Goal: Information Seeking & Learning: Find specific fact

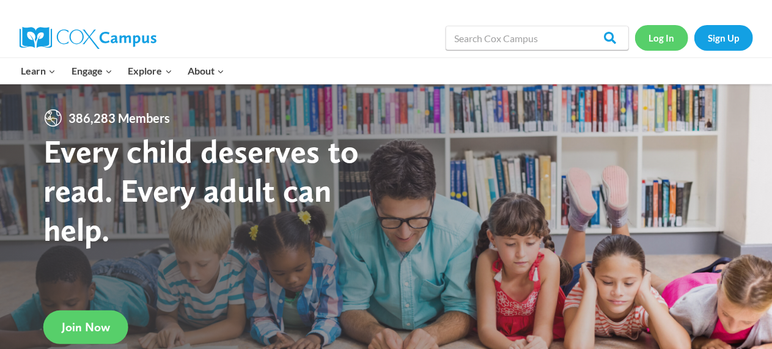
click at [665, 38] on link "Log In" at bounding box center [661, 37] width 53 height 25
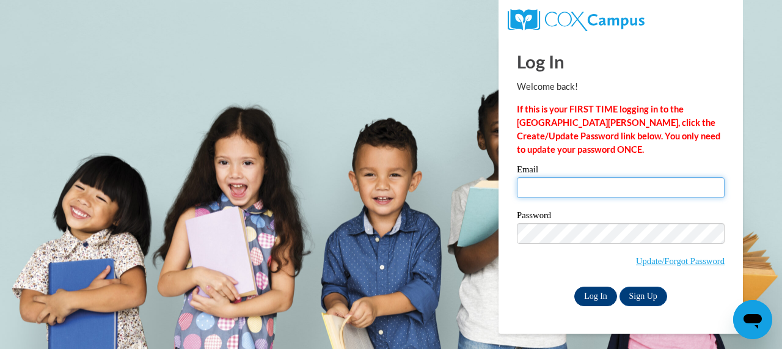
type input "mgracedonaldson@yahoo.com"
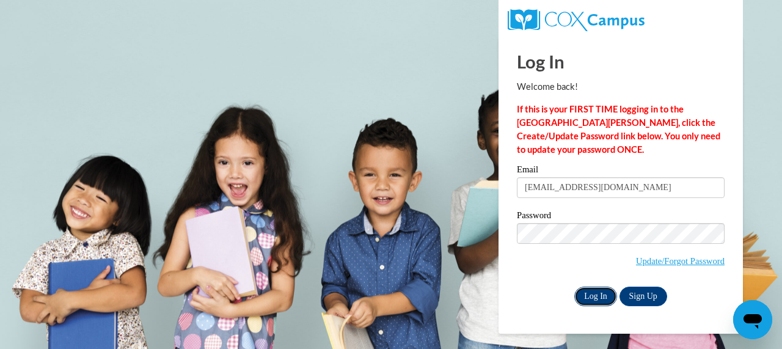
click at [594, 294] on input "Log In" at bounding box center [595, 297] width 43 height 20
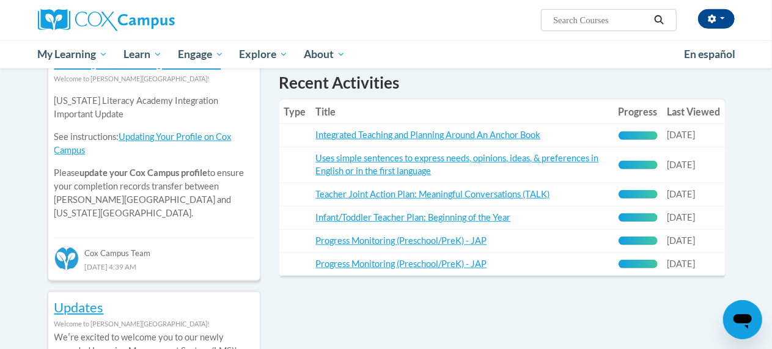
scroll to position [431, 0]
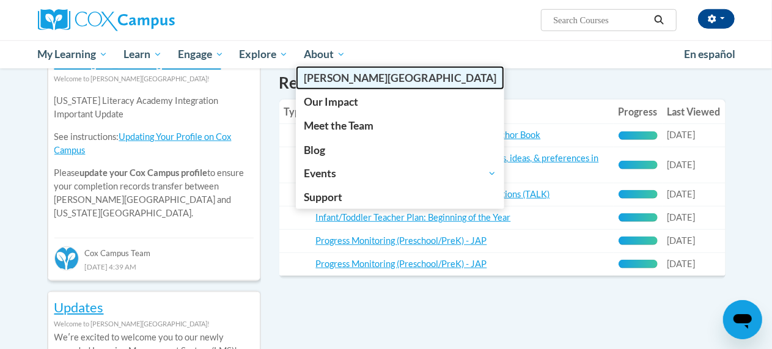
click at [319, 78] on span "[PERSON_NAME][GEOGRAPHIC_DATA]" at bounding box center [400, 77] width 192 height 13
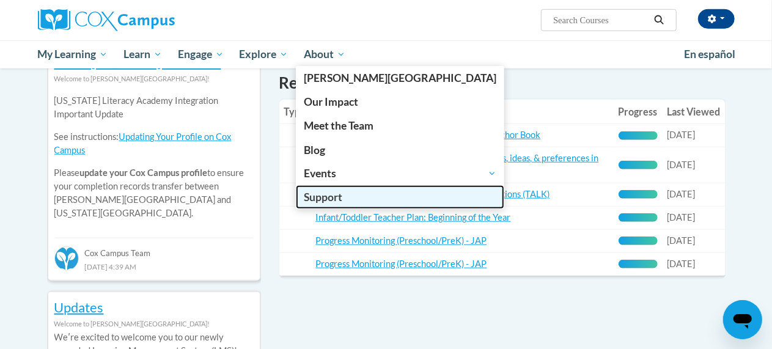
click at [313, 195] on span "Support" at bounding box center [323, 197] width 38 height 13
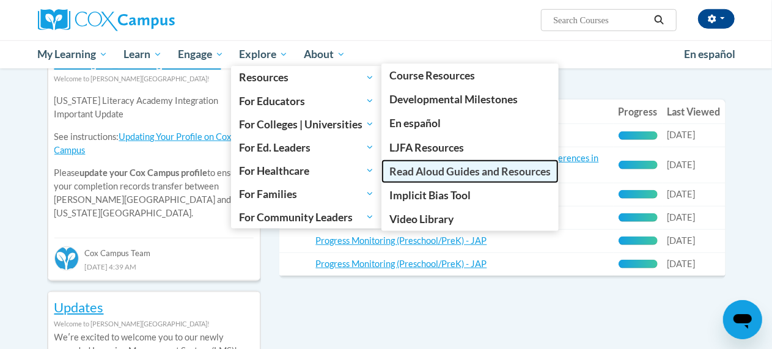
click at [442, 166] on span "Read Aloud Guides and Resources" at bounding box center [469, 171] width 161 height 13
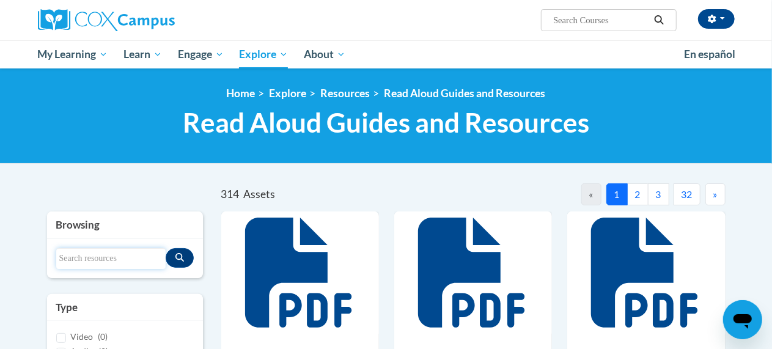
click at [70, 260] on input "Search resources" at bounding box center [110, 258] width 109 height 21
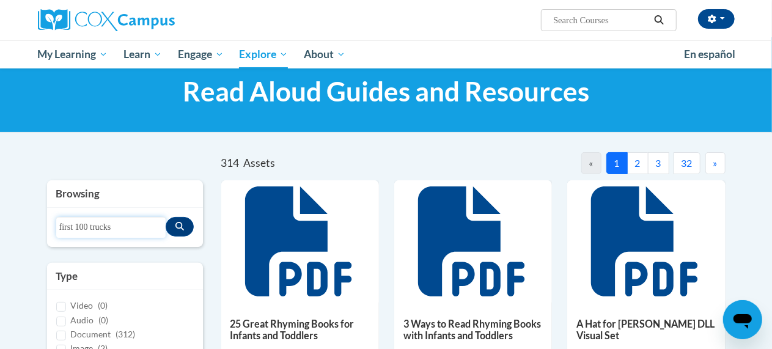
scroll to position [34, 0]
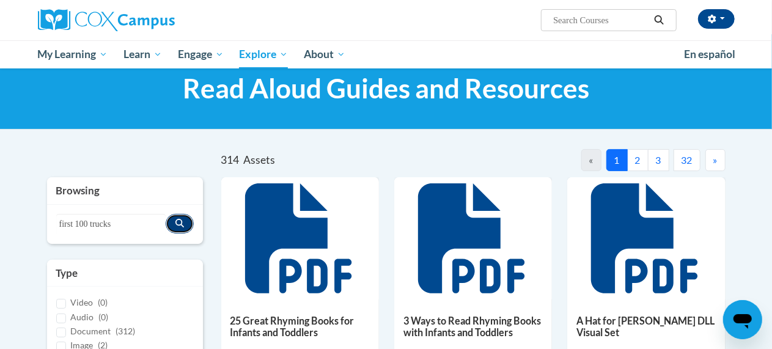
click at [177, 223] on icon "Search resources" at bounding box center [179, 223] width 9 height 9
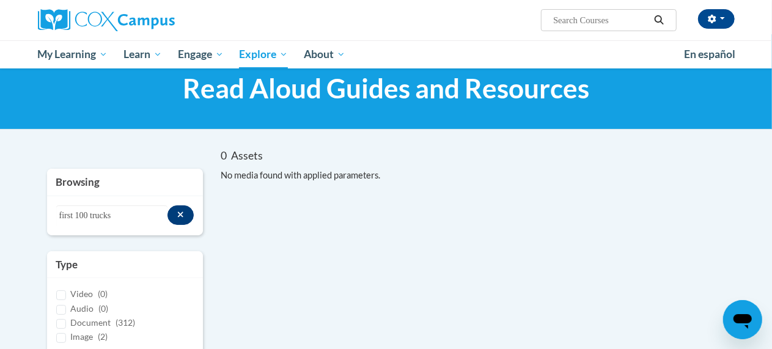
click at [183, 229] on div "Search resources first 100 trucks" at bounding box center [125, 215] width 156 height 39
click at [122, 219] on input "first 100 trucks" at bounding box center [112, 215] width 112 height 21
type input "f"
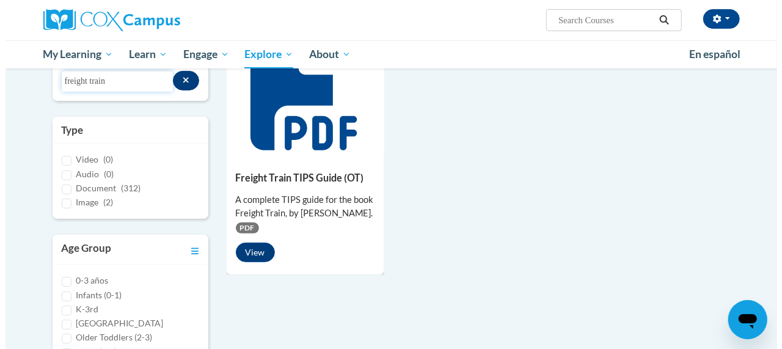
scroll to position [170, 0]
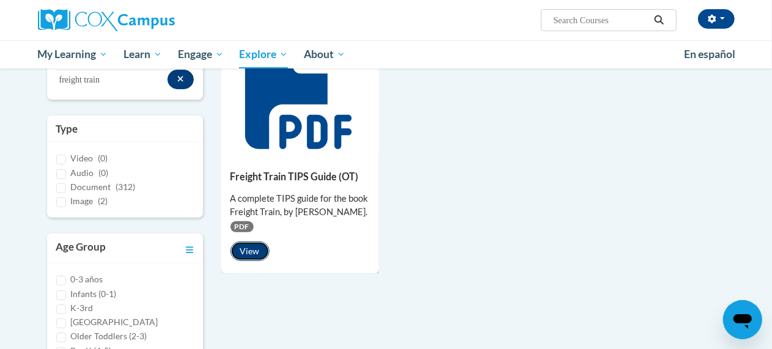
click at [243, 252] on button "View" at bounding box center [249, 251] width 39 height 20
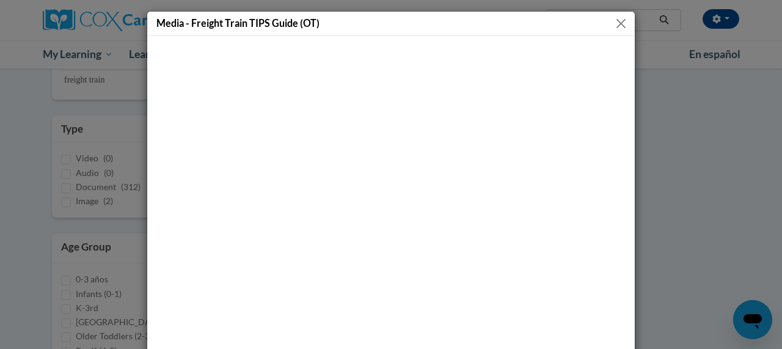
drag, startPoint x: 409, startPoint y: 26, endPoint x: 530, endPoint y: 37, distance: 121.4
click at [530, 37] on div "Media - Freight Train TIPS Guide (OT)" at bounding box center [391, 218] width 489 height 414
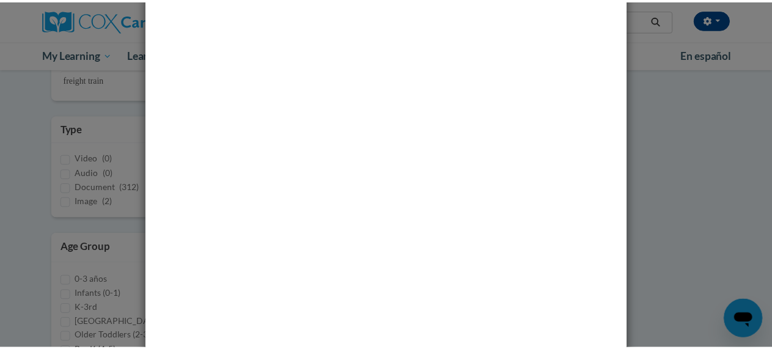
scroll to position [86, 0]
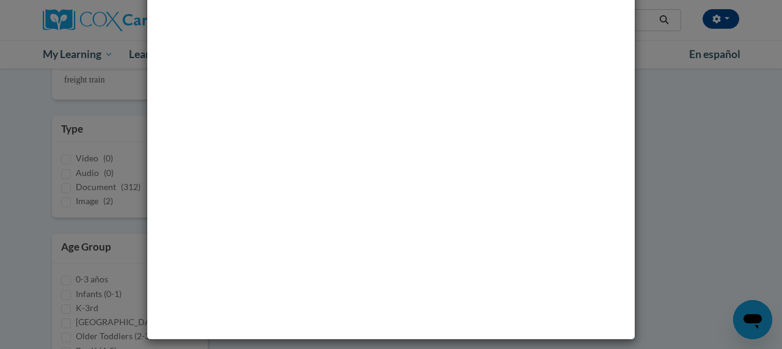
click at [71, 222] on div "Media - Freight Train TIPS Guide (OT)" at bounding box center [391, 174] width 782 height 349
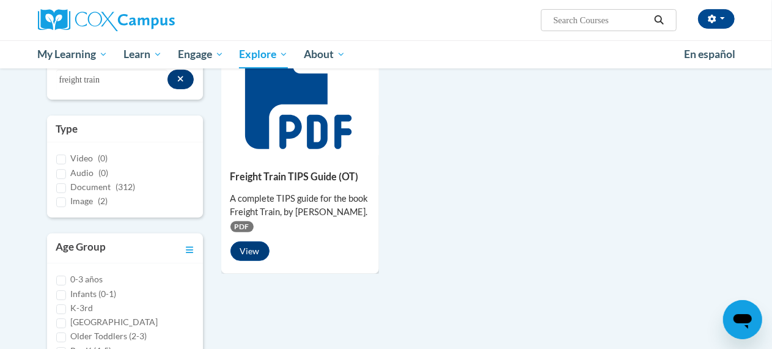
click at [147, 158] on div "Video (0)" at bounding box center [124, 158] width 137 height 13
click at [60, 93] on div "Search resources freight train" at bounding box center [125, 79] width 156 height 39
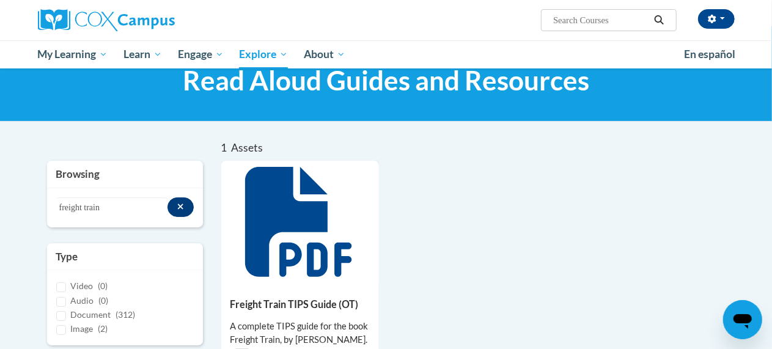
scroll to position [0, 0]
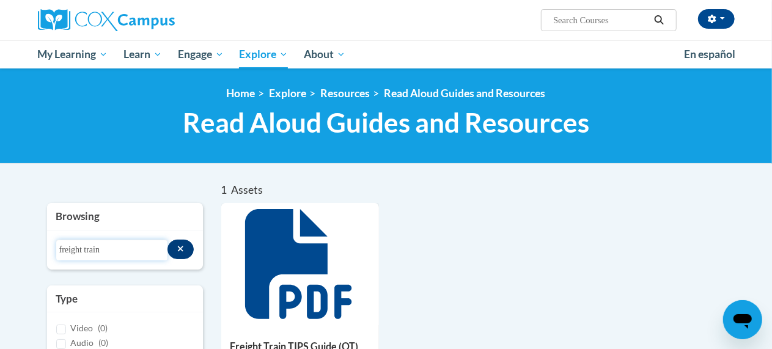
click at [100, 251] on input "freight train" at bounding box center [112, 250] width 112 height 21
type input "f"
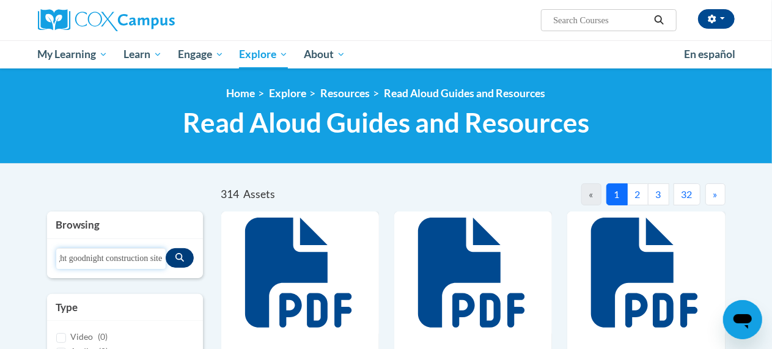
type input "goodnight goodnight construction site"
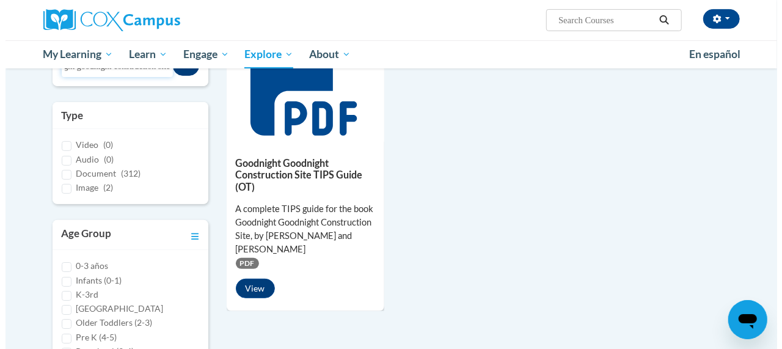
scroll to position [195, 0]
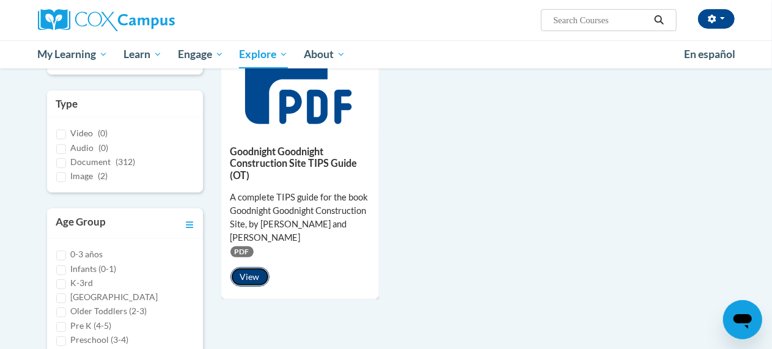
click at [253, 276] on button "View" at bounding box center [249, 277] width 39 height 20
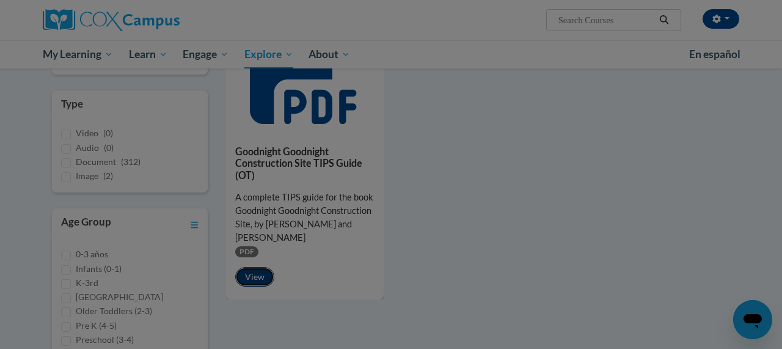
scroll to position [0, 0]
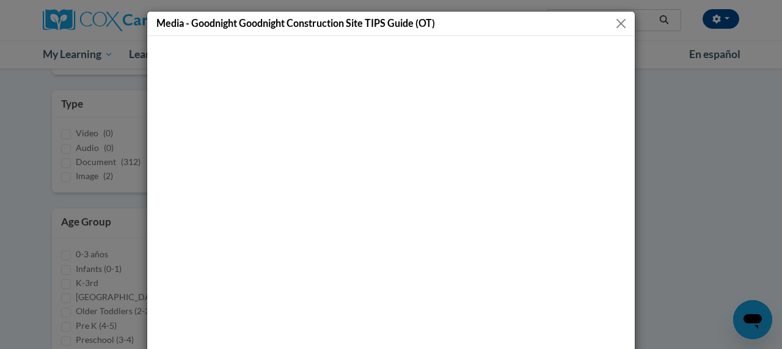
click at [753, 95] on div "Media - Goodnight Goodnight Construction Site TIPS Guide (OT)" at bounding box center [391, 174] width 782 height 349
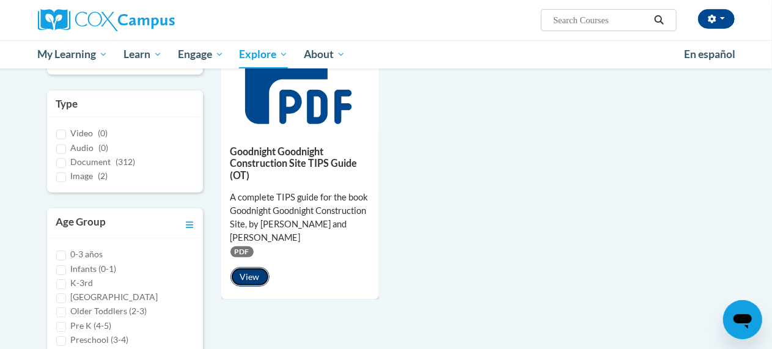
click at [249, 275] on button "View" at bounding box center [249, 277] width 39 height 20
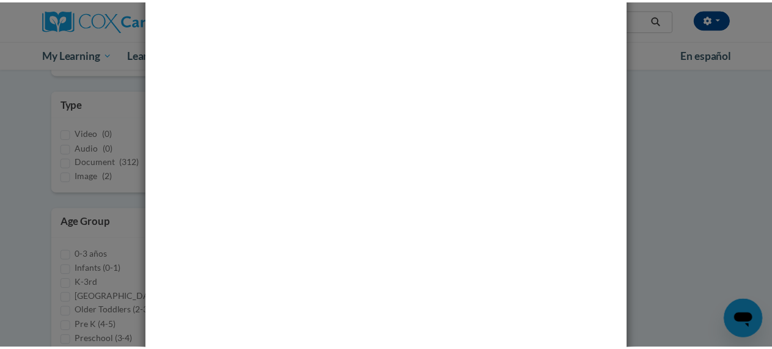
scroll to position [86, 0]
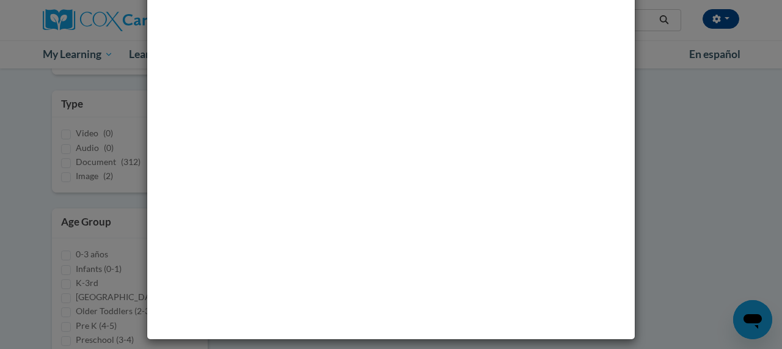
click at [668, 242] on div "Media - Goodnight Goodnight Construction Site TIPS Guide (OT)" at bounding box center [391, 174] width 782 height 349
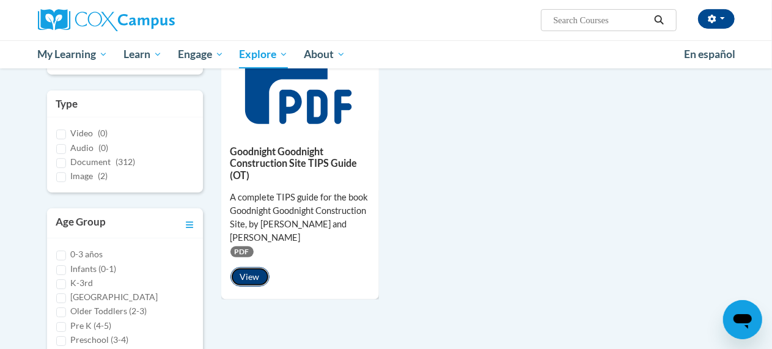
click at [248, 274] on button "View" at bounding box center [249, 277] width 39 height 20
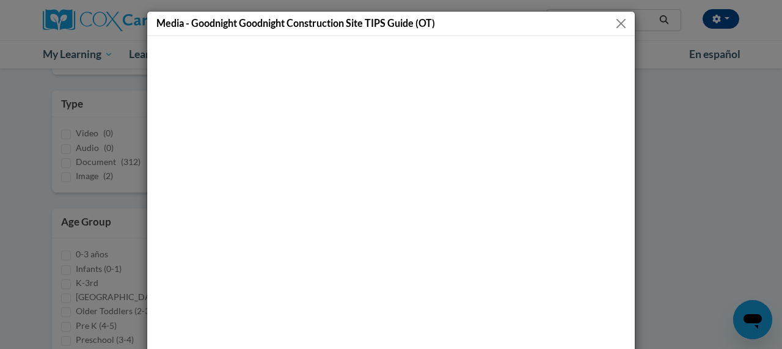
click at [617, 24] on button "Close" at bounding box center [621, 23] width 15 height 15
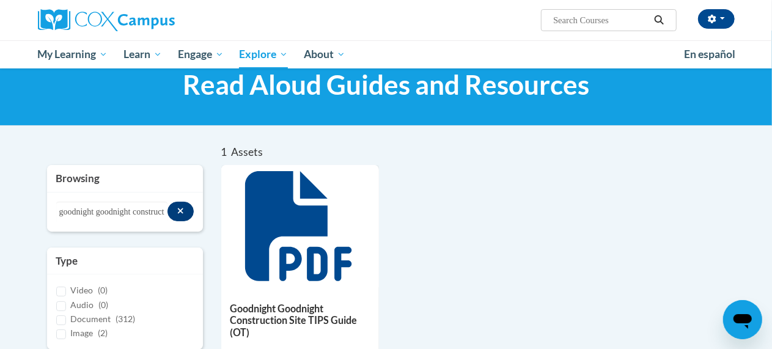
scroll to position [37, 0]
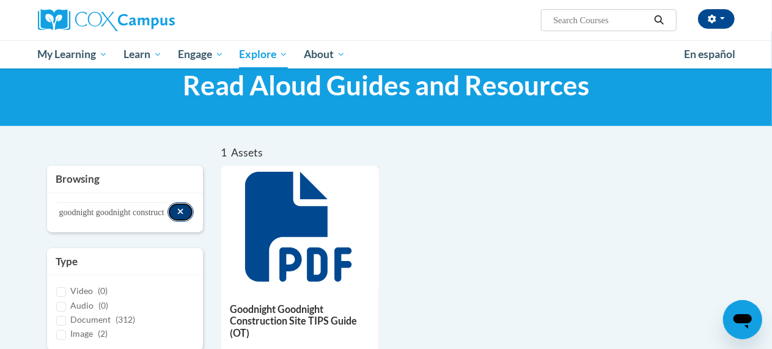
click at [187, 208] on button "Search resources" at bounding box center [180, 212] width 26 height 20
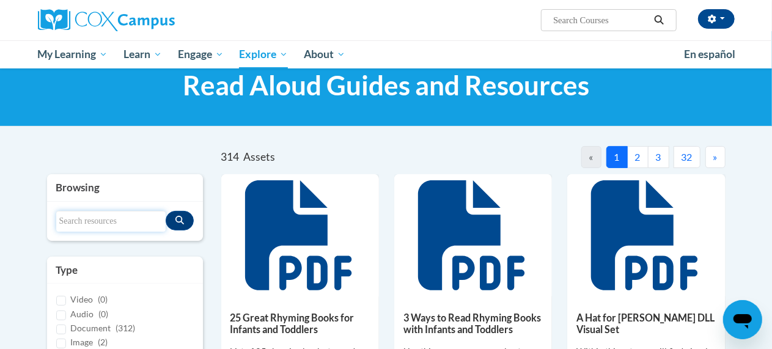
click at [79, 229] on input "Search resources" at bounding box center [110, 221] width 109 height 21
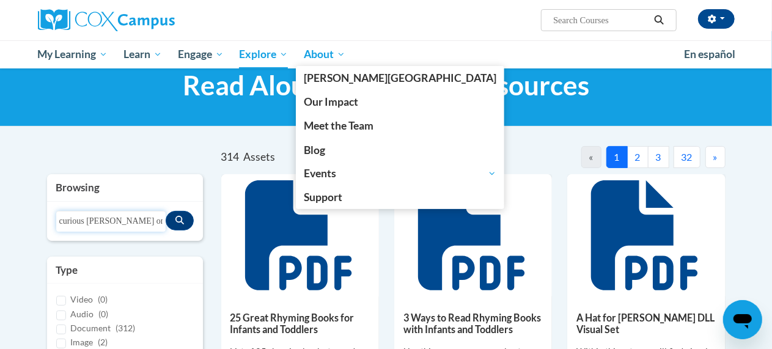
type input "curious [PERSON_NAME] on the go"
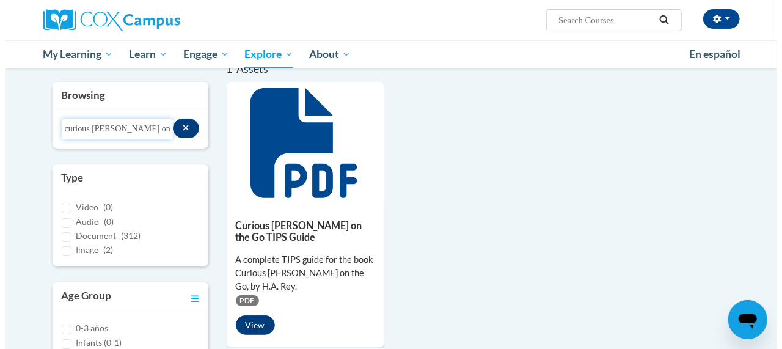
scroll to position [126, 0]
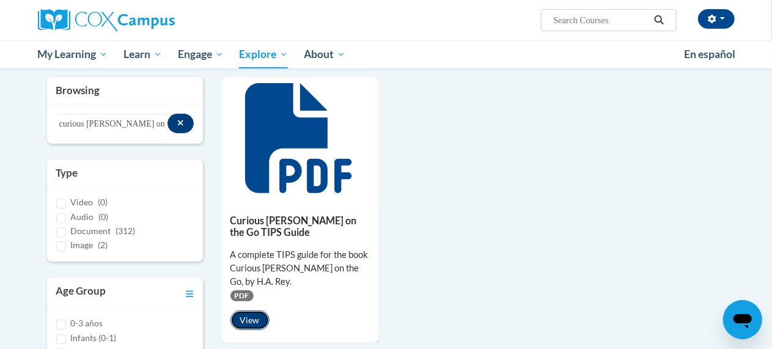
click at [258, 325] on button "View" at bounding box center [249, 320] width 39 height 20
